Goal: Answer question/provide support

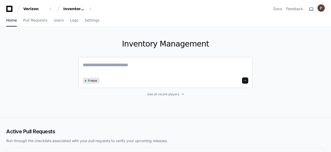
click at [132, 69] on textarea at bounding box center [165, 68] width 165 height 15
paste textarea "**********"
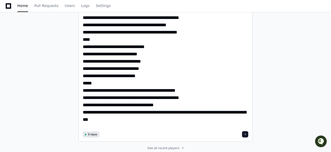
type textarea "**********"
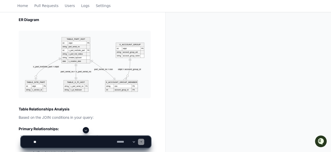
scroll to position [537, 0]
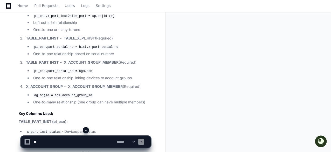
click at [60, 140] on textarea at bounding box center [73, 141] width 83 height 11
paste textarea "**********"
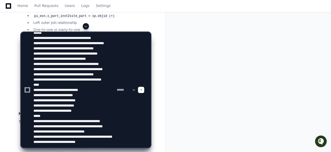
scroll to position [33, 0]
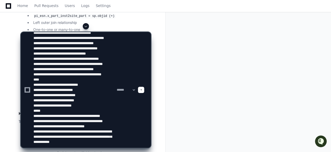
type textarea "**********"
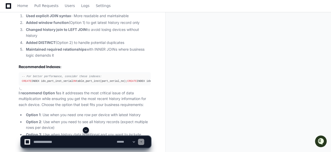
scroll to position [1377, 0]
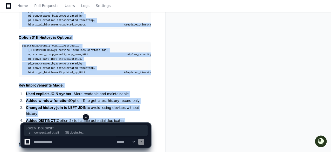
drag, startPoint x: 22, startPoint y: 51, endPoint x: 128, endPoint y: 115, distance: 123.9
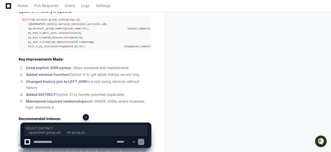
drag, startPoint x: 124, startPoint y: 93, endPoint x: 18, endPoint y: 25, distance: 126.1
click at [18, 25] on div "Updating progress Improved Query Solutions Option 1: Get Latest History Record …" at bounding box center [79, 11] width 142 height 251
copy div "SELECT DISTINCT ag.account_group_uid AS group_id, sp.x_service_id AS lines_serv…"
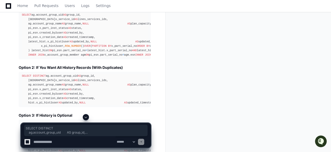
scroll to position [1273, 0]
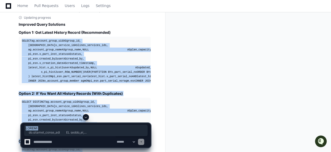
drag, startPoint x: 21, startPoint y: 35, endPoint x: 111, endPoint y: 124, distance: 126.9
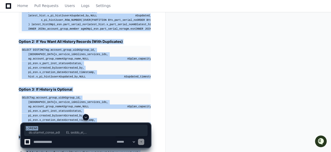
click at [125, 33] on pre "SELECT ag.account_group_uid AS group_id, sp.x_service_id AS lines_services_ids,…" at bounding box center [85, 9] width 132 height 48
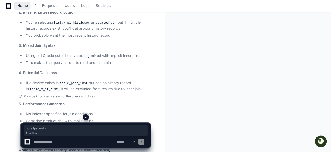
scroll to position [1082, 0]
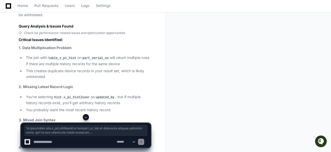
drag, startPoint x: 125, startPoint y: 84, endPoint x: 32, endPoint y: 90, distance: 94.1
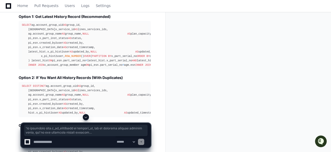
scroll to position [1263, 0]
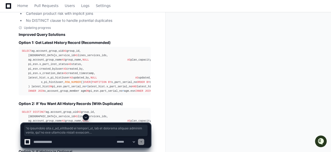
click at [24, 49] on span "SELECT" at bounding box center [27, 50] width 10 height 3
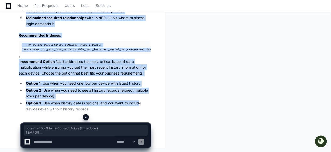
scroll to position [1589, 0]
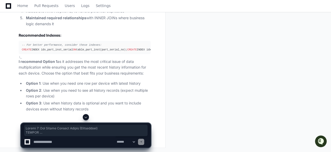
drag, startPoint x: 18, startPoint y: 36, endPoint x: 115, endPoint y: 18, distance: 97.8
copy article "Option 1: Get Latest History Record (Recommended) SELECT ag.account_group_uid A…"
click at [52, 140] on textarea at bounding box center [73, 141] width 83 height 11
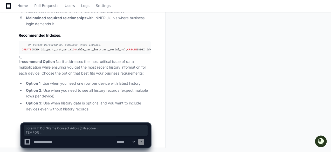
paste textarea "**********"
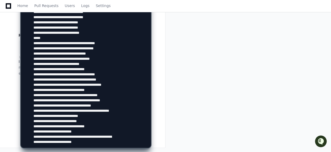
scroll to position [204, 0]
type textarea "**********"
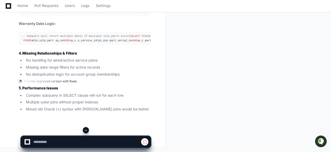
scroll to position [2842, 0]
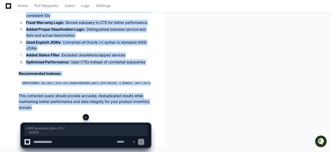
scroll to position [3601, 0]
drag, startPoint x: 22, startPoint y: 96, endPoint x: 102, endPoint y: 31, distance: 103.4
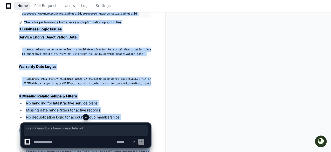
scroll to position [2702, 0]
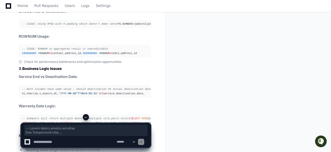
drag, startPoint x: 119, startPoint y: 90, endPoint x: 11, endPoint y: 102, distance: 108.7
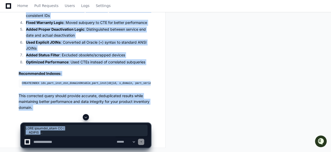
scroll to position [3542, 0]
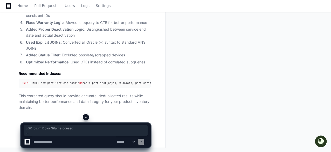
drag, startPoint x: 21, startPoint y: 34, endPoint x: 110, endPoint y: 8, distance: 92.4
copy div "LOR Ipsum Dolor Sitametconsec Adipisc el @ seddoeiusm.temp inc Utlab etdolorema…"
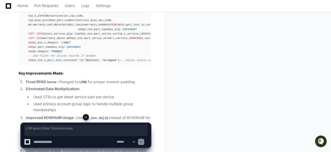
scroll to position [3031, 0]
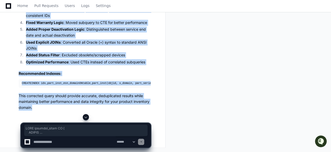
scroll to position [3601, 0]
drag, startPoint x: 22, startPoint y: 70, endPoint x: 135, endPoint y: 164, distance: 147.0
copy div "WITH warranty_dates AS ( SELECT x_service_id, MIN (install_date) + 365 AS warra…"
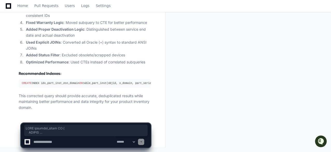
click at [56, 141] on textarea at bounding box center [73, 141] width 83 height 11
paste textarea "**********"
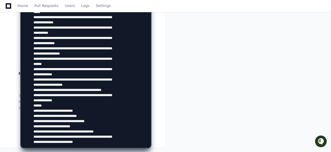
scroll to position [219, 0]
type textarea "**********"
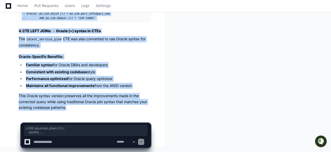
scroll to position [5885, 0]
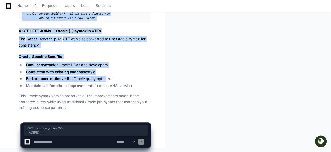
drag, startPoint x: 21, startPoint y: 92, endPoint x: 105, endPoint y: 76, distance: 84.9
copy div "WITH warranty_dates AS ( SELECT x_service_id, MIN (install_date) + 365 AS warra…"
click at [114, 60] on article "Key Oracle Syntax Conversions Made: 1. INNER JOINs → Comma-separated tables wit…" at bounding box center [85, 21] width 132 height 180
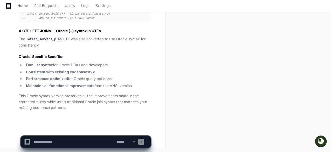
click at [79, 142] on textarea at bounding box center [73, 141] width 83 height 11
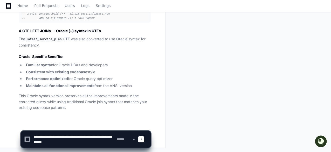
click at [90, 138] on textarea at bounding box center [73, 139] width 83 height 17
click at [60, 140] on textarea at bounding box center [73, 139] width 83 height 17
type textarea "**********"
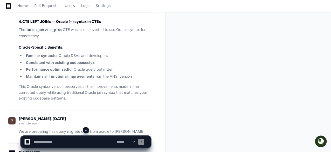
scroll to position [5239, 0]
